Goal: Task Accomplishment & Management: Manage account settings

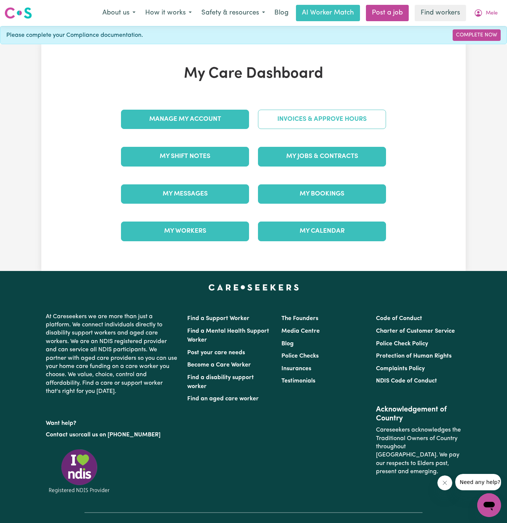
click at [310, 119] on link "Invoices & Approve Hours" at bounding box center [322, 119] width 128 height 19
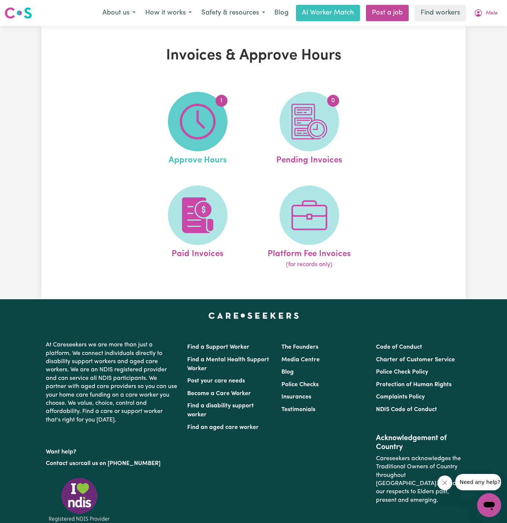
click at [197, 134] on img at bounding box center [198, 122] width 36 height 36
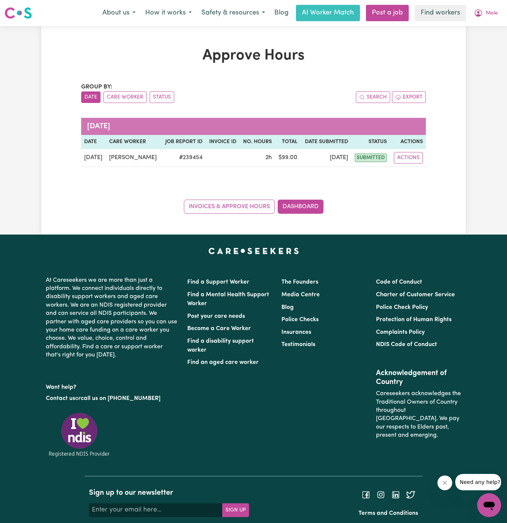
click at [346, 183] on div "Group by: Date Care Worker Status Search Export [DATE] Date Care worker Job Rep…" at bounding box center [253, 148] width 344 height 131
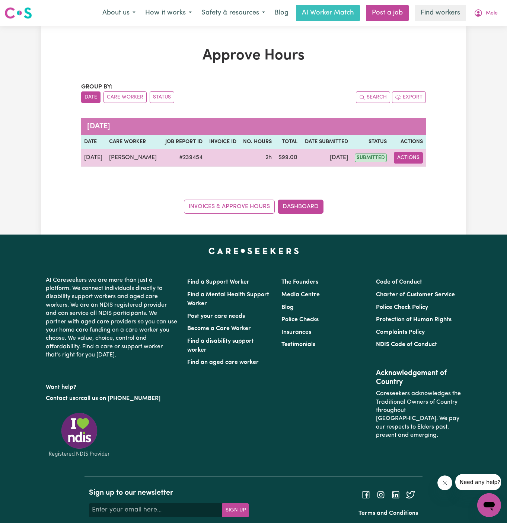
click at [410, 161] on button "Actions" at bounding box center [408, 158] width 29 height 12
click at [431, 175] on link "View Job Report" at bounding box center [426, 174] width 64 height 15
select select "pm"
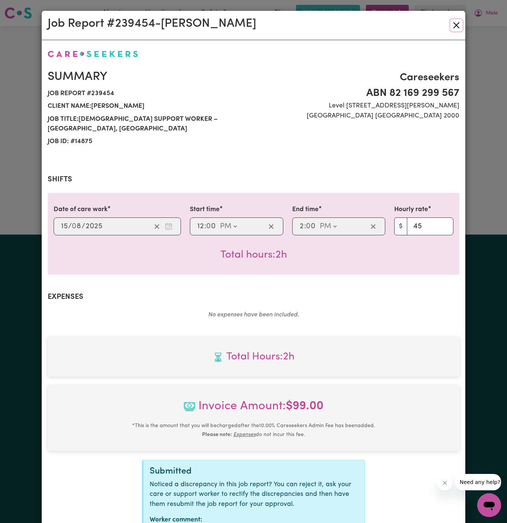
click at [453, 24] on button "Close" at bounding box center [456, 25] width 12 height 12
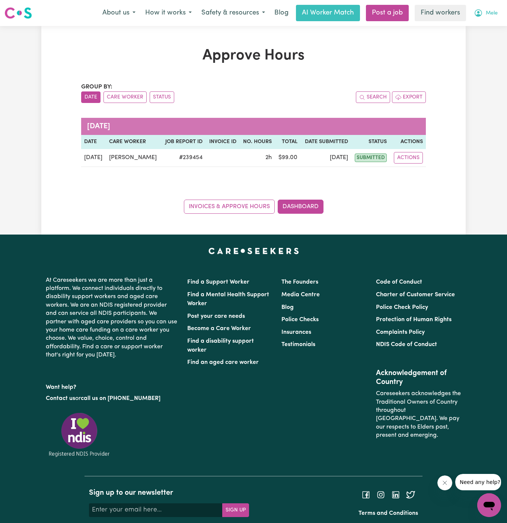
click at [489, 15] on span "Mele" at bounding box center [491, 13] width 12 height 8
click at [475, 30] on link "My Dashboard" at bounding box center [472, 29] width 59 height 14
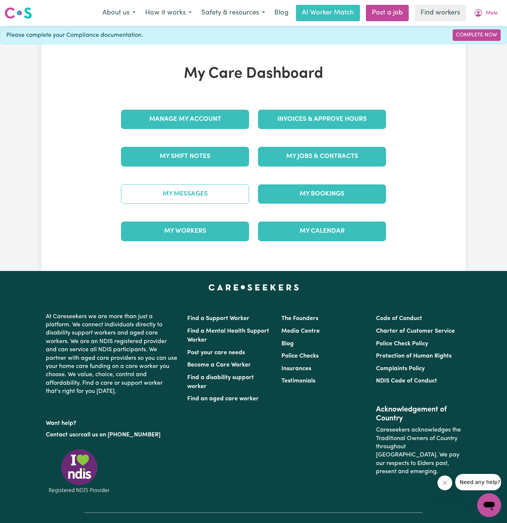
click at [214, 188] on link "My Messages" at bounding box center [185, 194] width 128 height 19
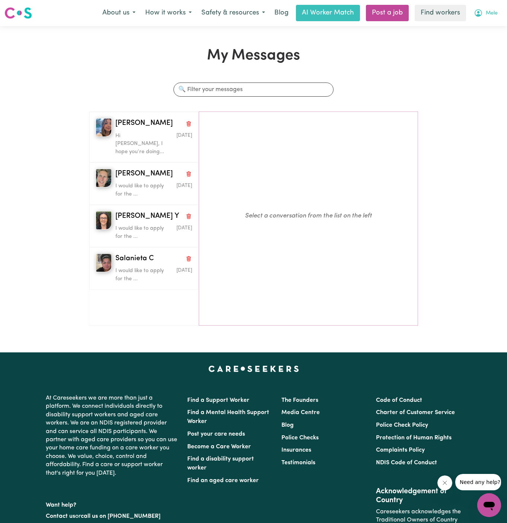
click at [490, 13] on span "Mele" at bounding box center [491, 13] width 12 height 8
click at [487, 24] on link "My Dashboard" at bounding box center [472, 29] width 59 height 14
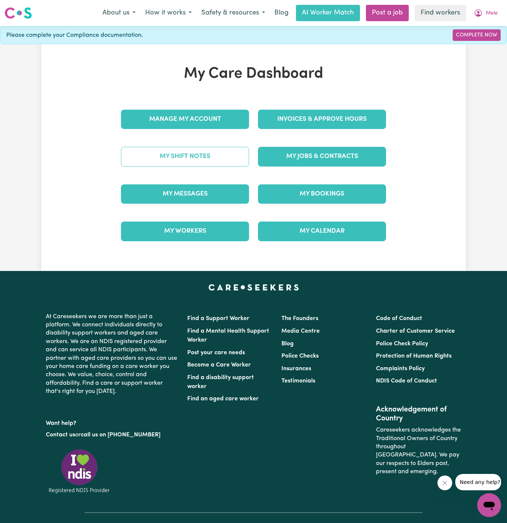
click at [233, 155] on link "My Shift Notes" at bounding box center [185, 156] width 128 height 19
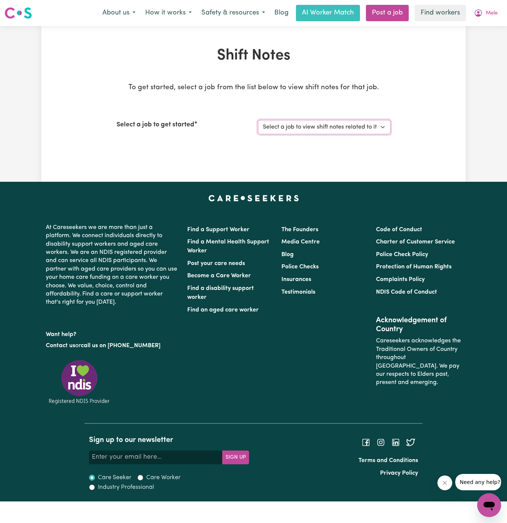
click at [308, 131] on select "Select a job to view shift notes related to it... [DEMOGRAPHIC_DATA] Support Wo…" at bounding box center [324, 127] width 132 height 14
select select "14875"
click at [258, 120] on select "Select a job to view shift notes related to it... [DEMOGRAPHIC_DATA] Support Wo…" at bounding box center [324, 127] width 132 height 14
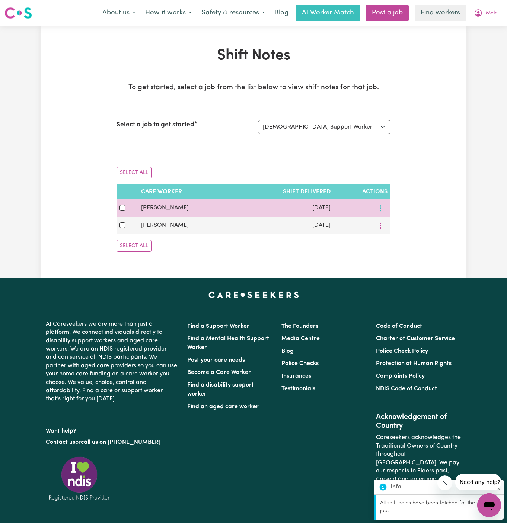
click at [382, 209] on button "More options" at bounding box center [380, 208] width 14 height 12
click at [401, 222] on span "View Shift Note" at bounding box center [409, 225] width 41 height 6
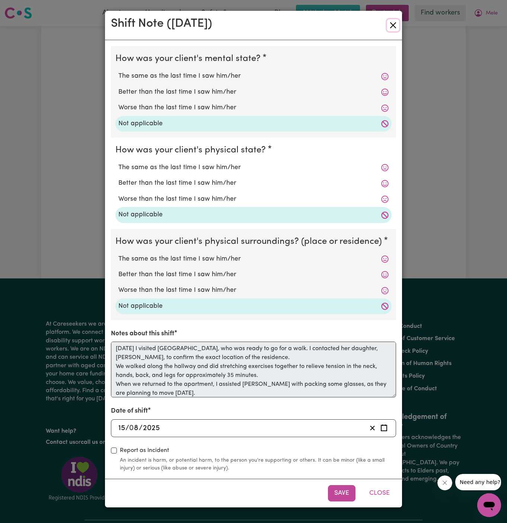
click at [398, 25] on button "Close" at bounding box center [393, 25] width 12 height 12
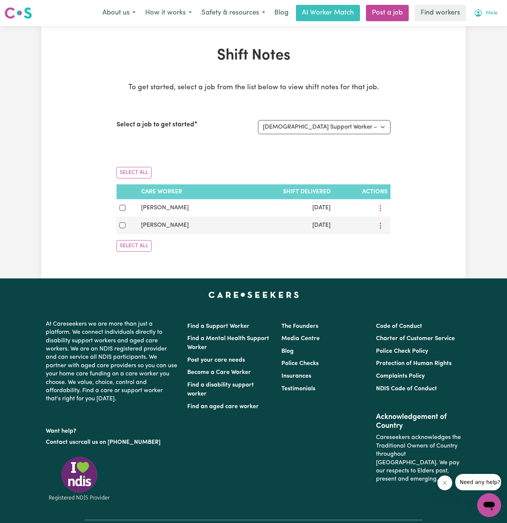
click at [494, 16] on span "Mele" at bounding box center [491, 13] width 12 height 8
click at [486, 31] on link "My Dashboard" at bounding box center [472, 29] width 59 height 14
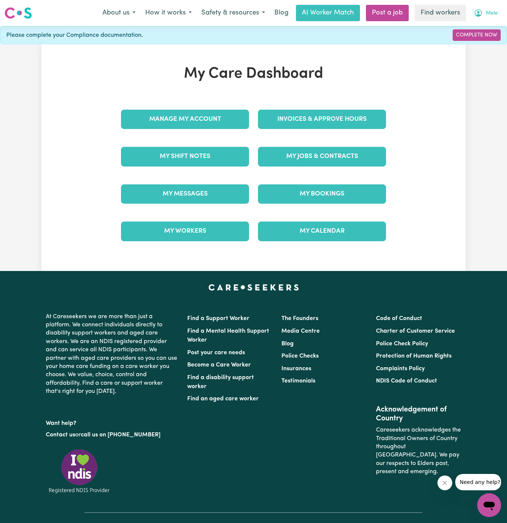
click at [494, 10] on span "Mele" at bounding box center [491, 13] width 12 height 8
click at [479, 47] on link "Logout" at bounding box center [472, 43] width 59 height 14
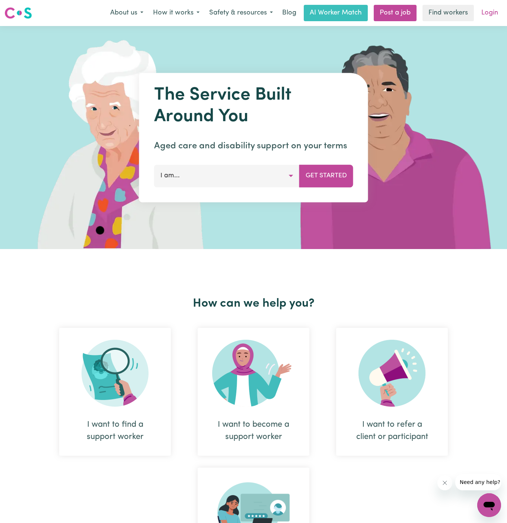
click at [485, 15] on link "Login" at bounding box center [490, 13] width 26 height 16
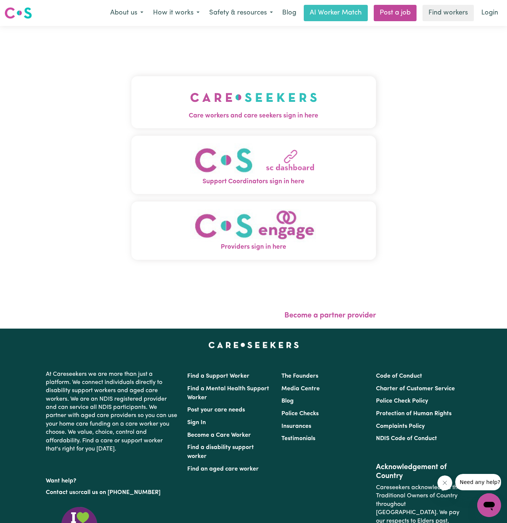
click at [299, 93] on button "Care workers and care seekers sign in here" at bounding box center [253, 102] width 244 height 52
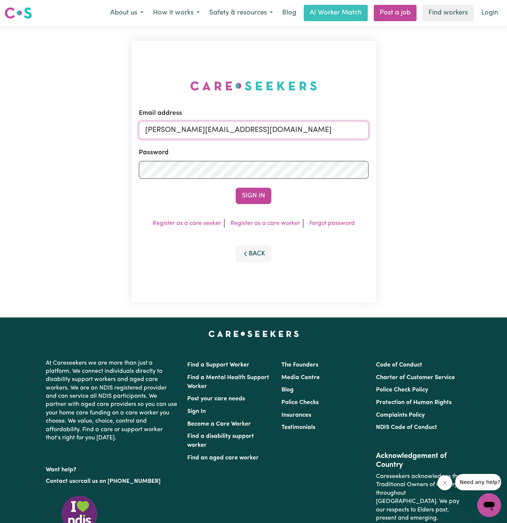
click at [286, 126] on input "[PERSON_NAME][EMAIL_ADDRESS][DOMAIN_NAME]" at bounding box center [254, 130] width 230 height 18
drag, startPoint x: 183, startPoint y: 132, endPoint x: 539, endPoint y: 133, distance: 356.4
click at [506, 133] on html "Menu About us How it works Safety & resources Blog AI Worker Match Post a job F…" at bounding box center [253, 319] width 507 height 638
click at [186, 131] on input "superuser~[PERSON_NAME]" at bounding box center [254, 130] width 230 height 18
drag, startPoint x: 184, startPoint y: 131, endPoint x: 320, endPoint y: 127, distance: 135.5
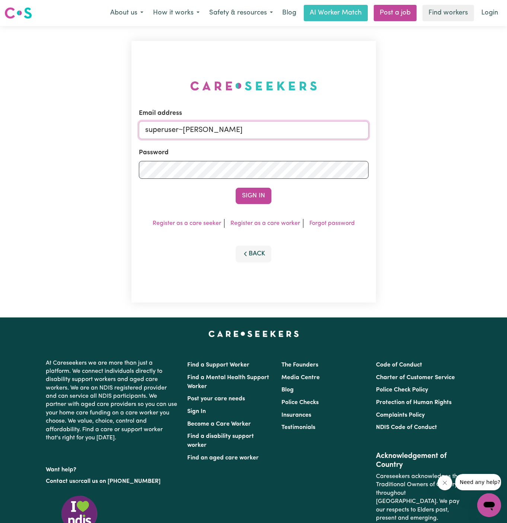
click at [320, 127] on input "superuser~[PERSON_NAME]" at bounding box center [254, 130] width 230 height 18
drag, startPoint x: 183, startPoint y: 132, endPoint x: 264, endPoint y: 131, distance: 80.7
click at [264, 131] on input "superuser~[PERSON_NAME]" at bounding box center [254, 130] width 230 height 18
paste input "[EMAIL_ADDRESS][DOMAIN_NAME]"
click at [235, 188] on button "Sign In" at bounding box center [253, 196] width 36 height 16
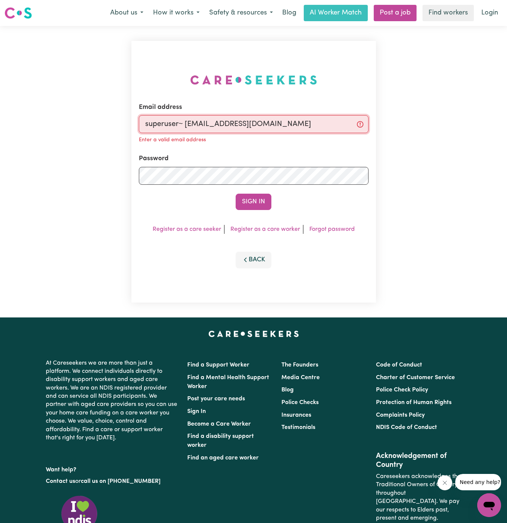
click at [186, 126] on input "superuser~ [EMAIL_ADDRESS][DOMAIN_NAME]" at bounding box center [254, 124] width 230 height 18
type input "superuser~[EMAIL_ADDRESS][DOMAIN_NAME]"
click at [235, 194] on button "Sign In" at bounding box center [253, 202] width 36 height 16
